Goal: Task Accomplishment & Management: Manage account settings

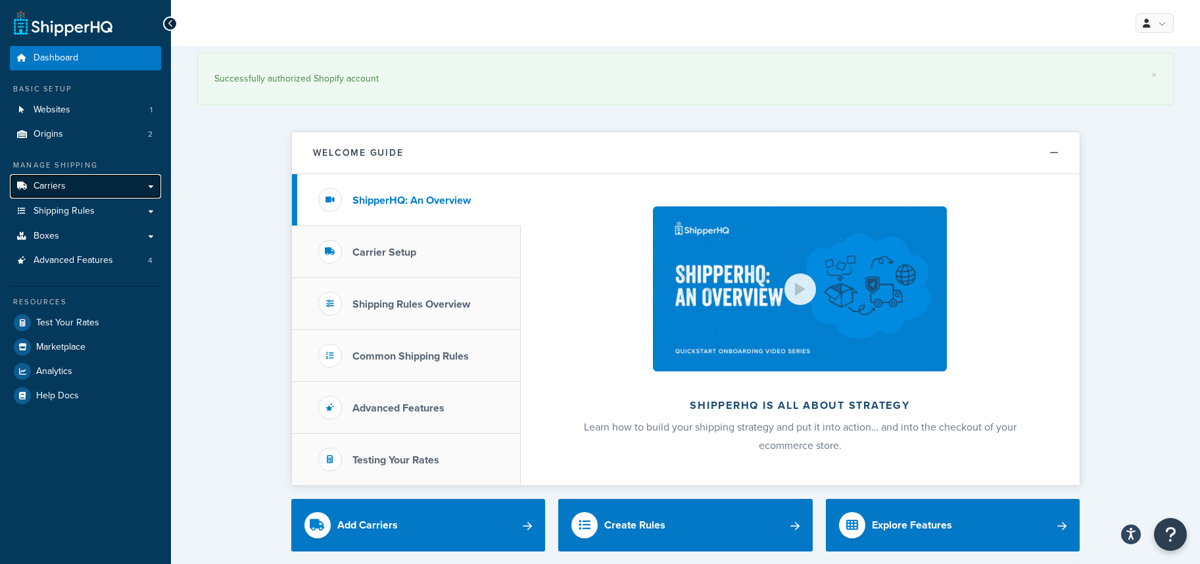
click at [41, 192] on span "Carriers" at bounding box center [50, 186] width 32 height 11
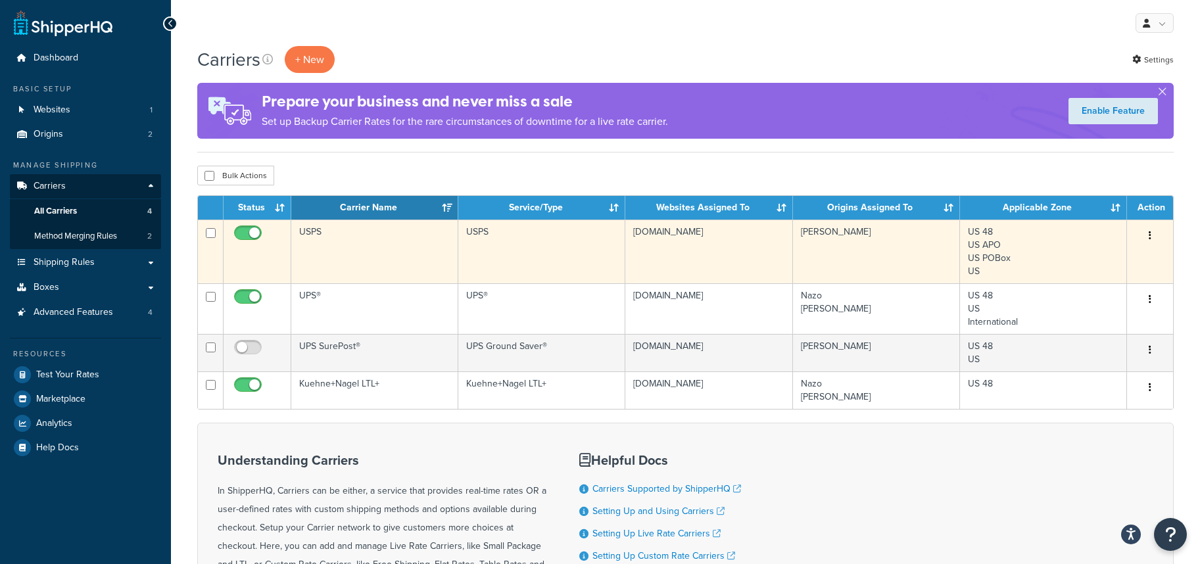
click at [1152, 232] on button "button" at bounding box center [1150, 236] width 18 height 21
click at [1069, 258] on link "Edit" at bounding box center [1097, 262] width 104 height 27
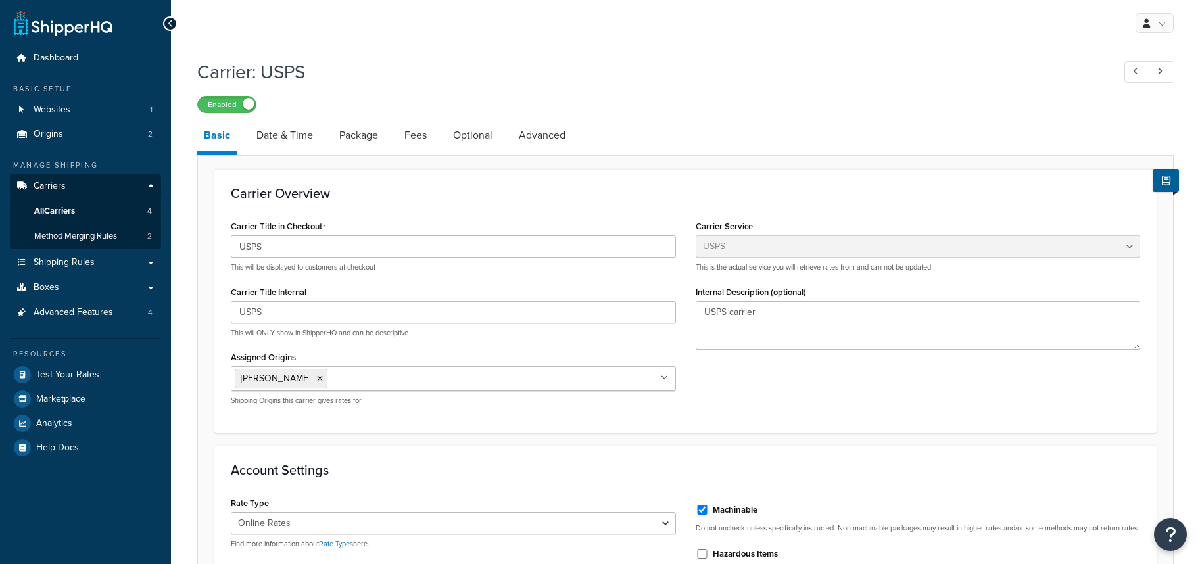
select select "usps"
select select "ONLINE"
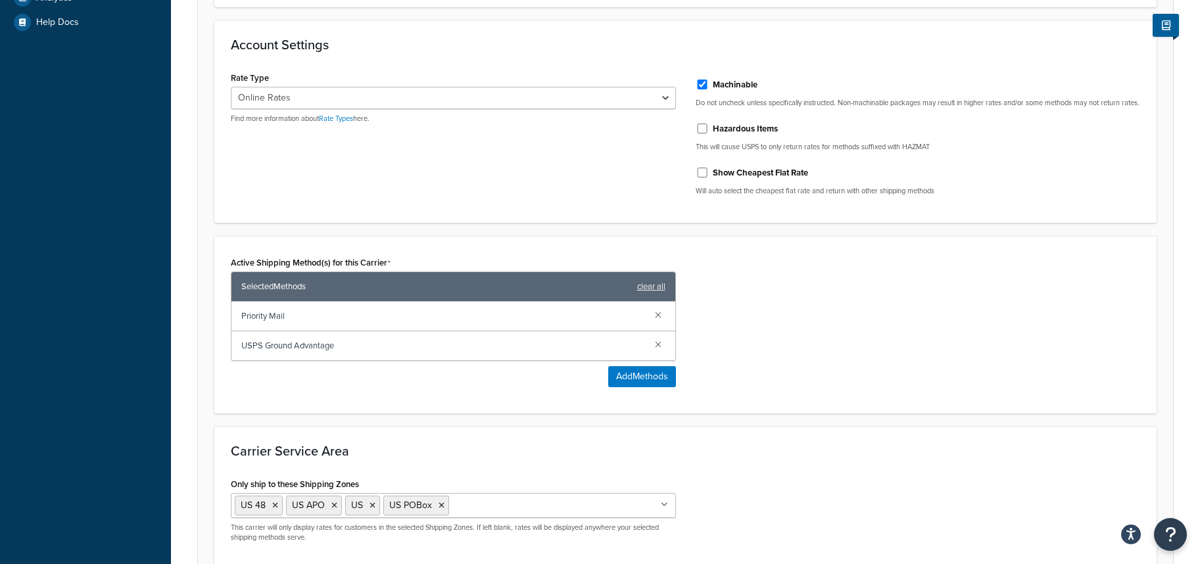
scroll to position [426, 0]
click at [654, 351] on link at bounding box center [658, 343] width 14 height 14
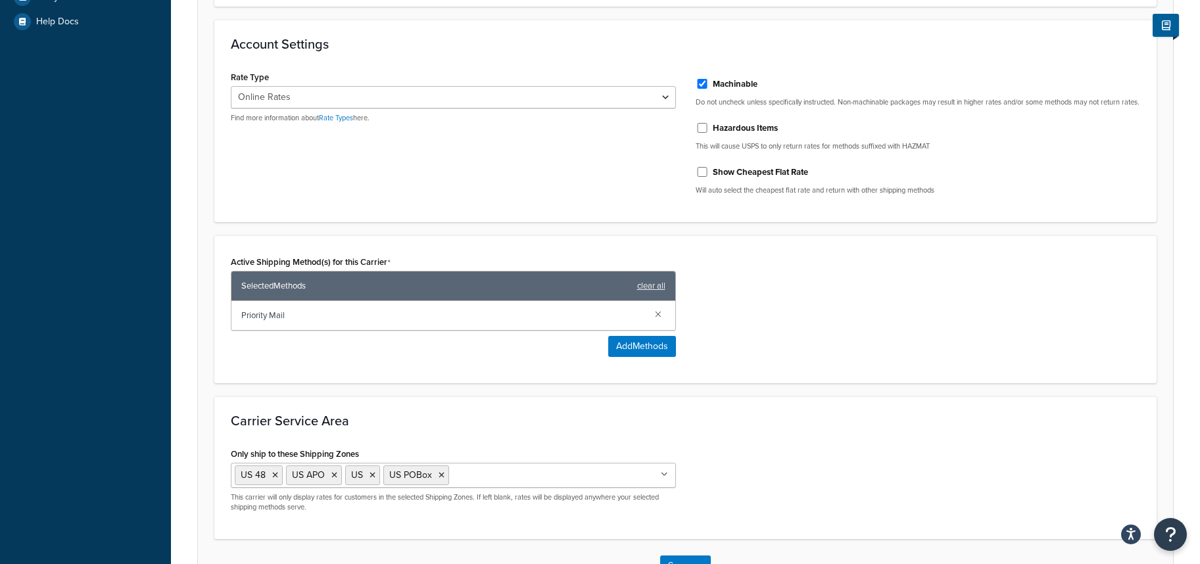
scroll to position [533, 0]
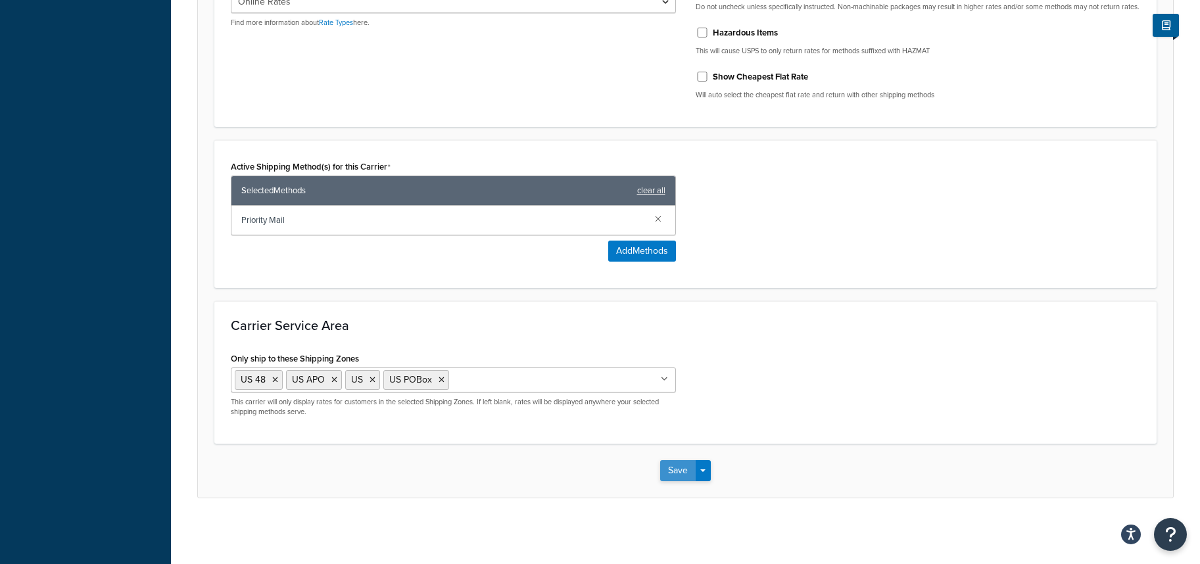
click at [684, 473] on button "Save" at bounding box center [678, 470] width 36 height 21
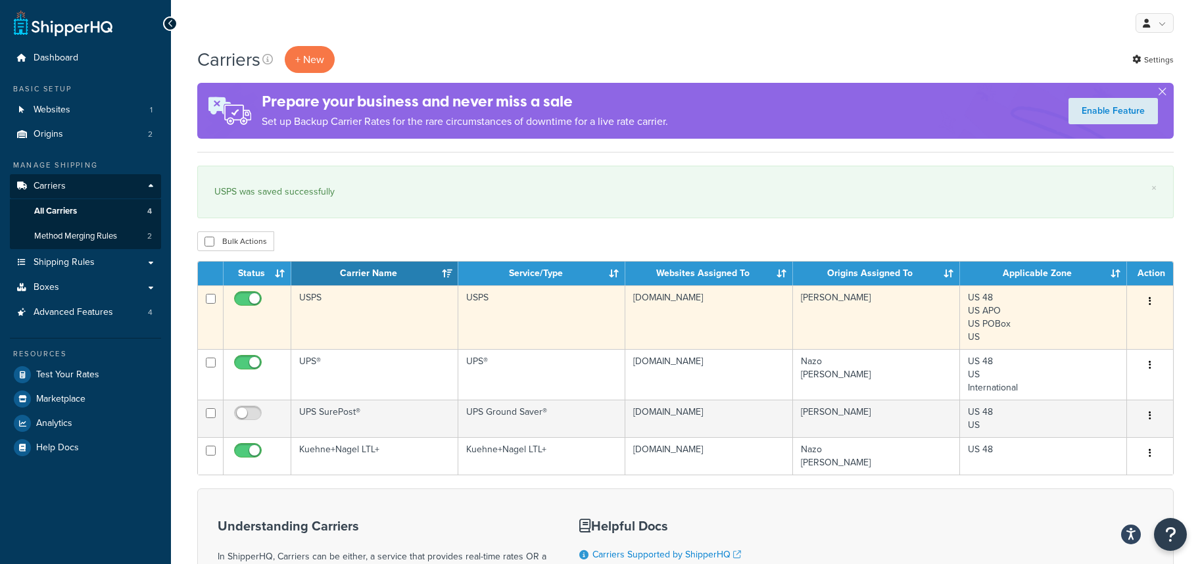
click at [1160, 302] on div "Edit Duplicate Delete" at bounding box center [1150, 301] width 30 height 21
click at [1153, 302] on button "button" at bounding box center [1150, 301] width 18 height 21
click at [1100, 324] on link "Edit" at bounding box center [1097, 328] width 104 height 27
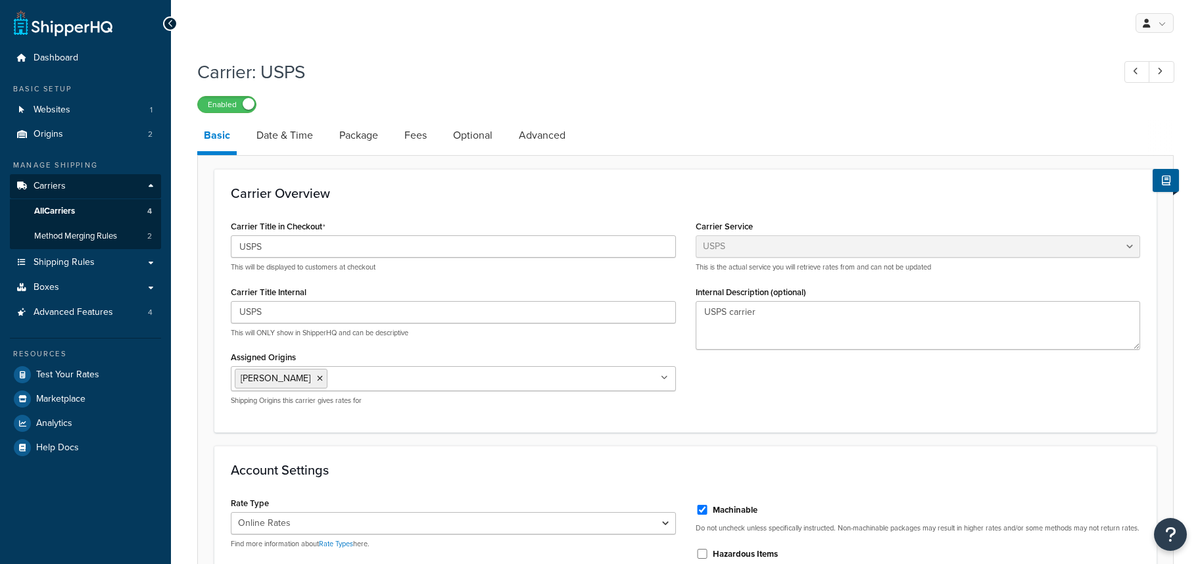
select select "usps"
select select "ONLINE"
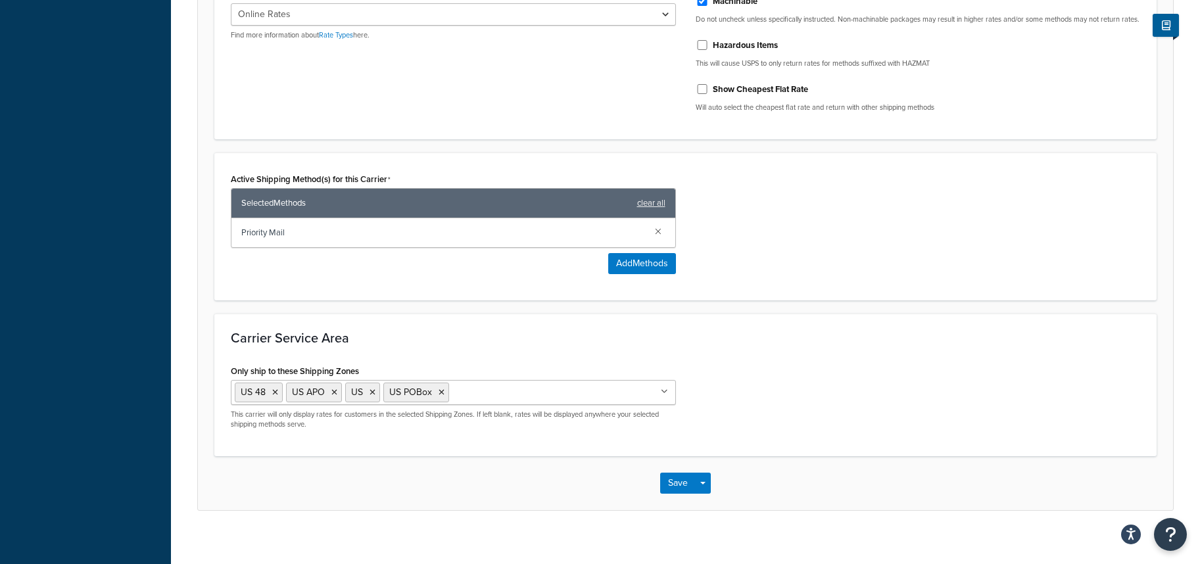
scroll to position [533, 0]
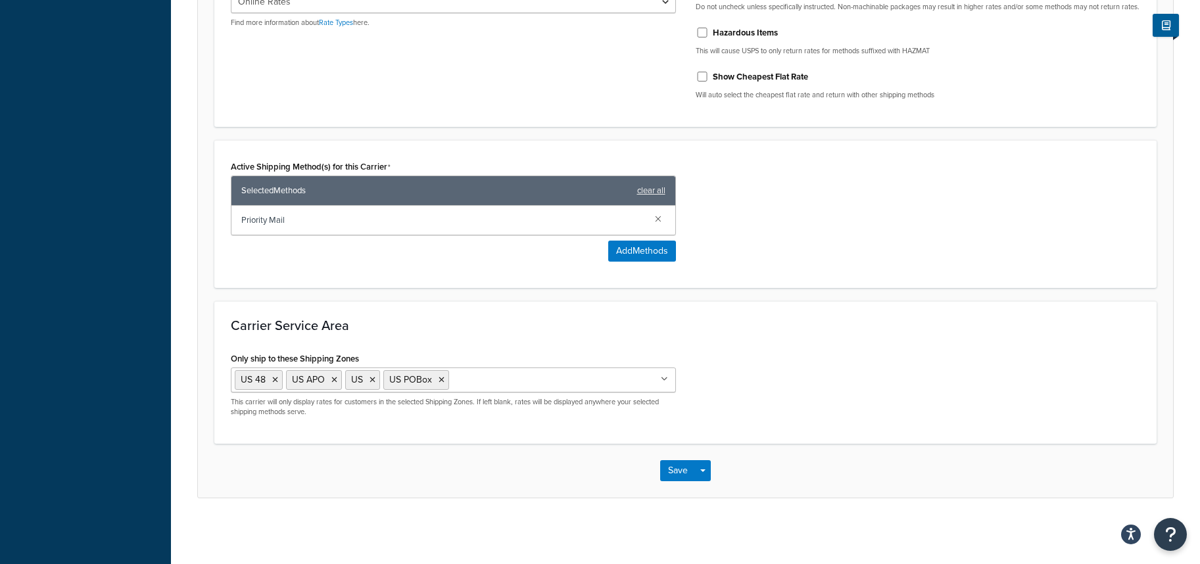
click at [773, 299] on form "Carrier Overview Carrier Title in Checkout USPS This will be displayed to custo…" at bounding box center [685, 72] width 975 height 850
click at [343, 83] on div "Rate Type Retail Rates Online Rates Commercial Plus Find more information about…" at bounding box center [685, 41] width 929 height 138
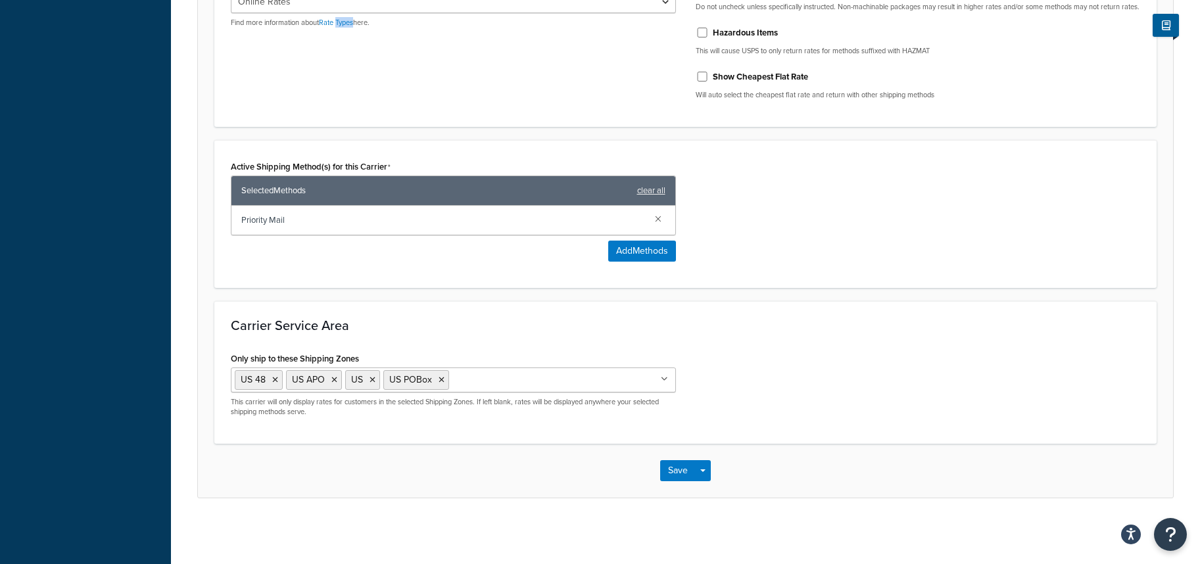
click at [343, 83] on div "Rate Type Retail Rates Online Rates Commercial Plus Find more information about…" at bounding box center [685, 41] width 929 height 138
